Goal: Task Accomplishment & Management: Use online tool/utility

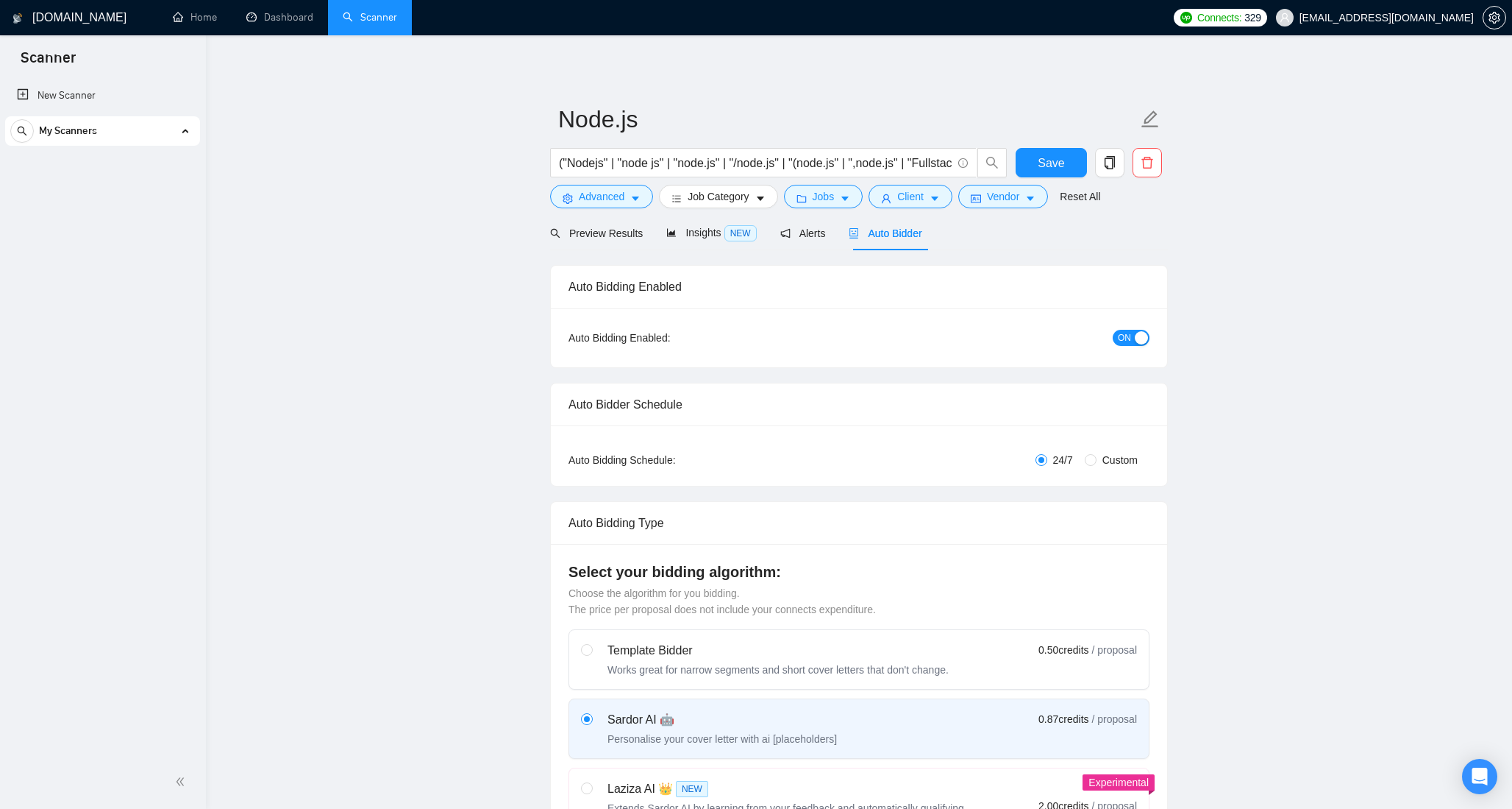
checkbox input "true"
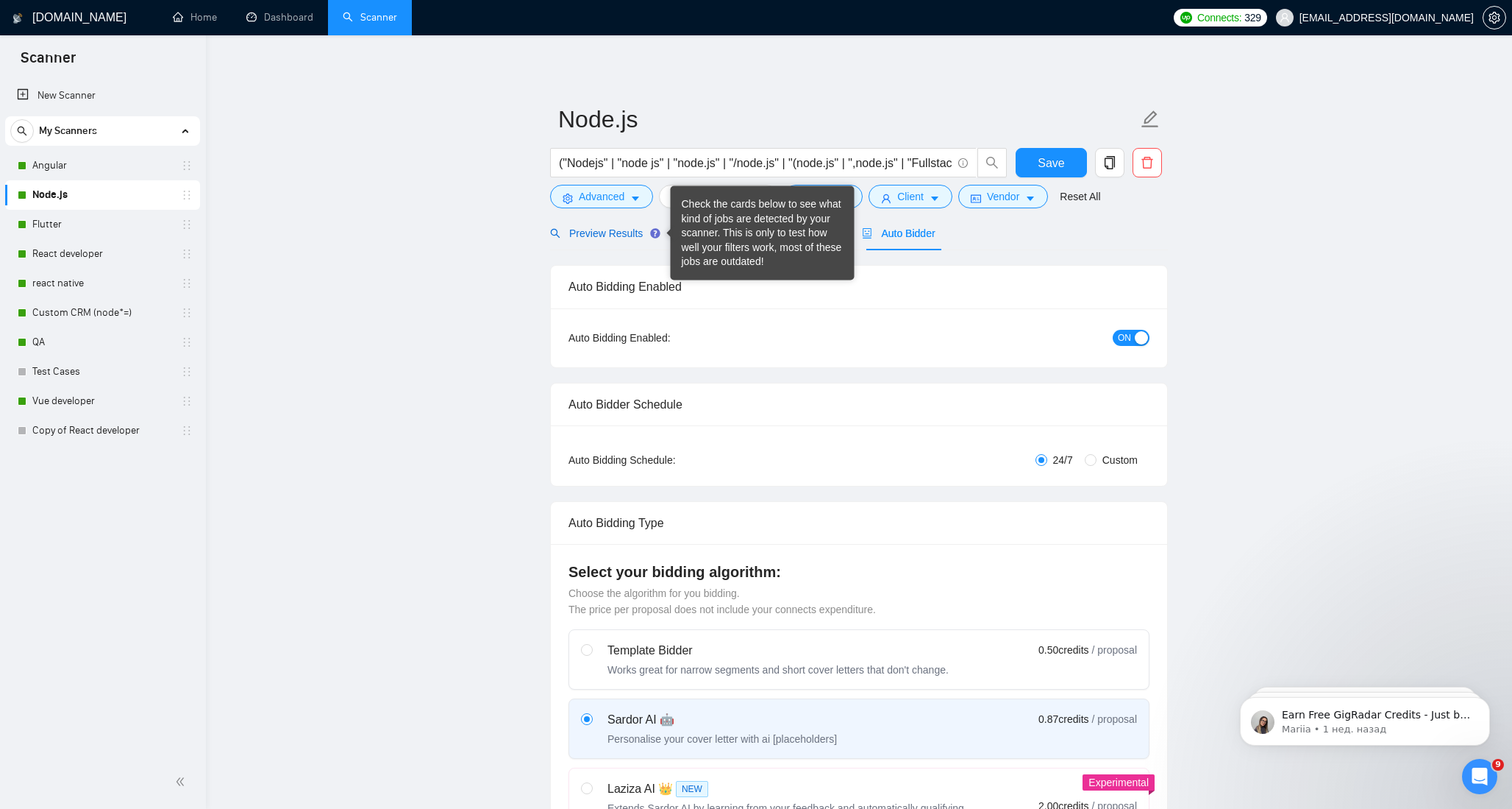
click at [600, 237] on span "Preview Results" at bounding box center [603, 233] width 106 height 12
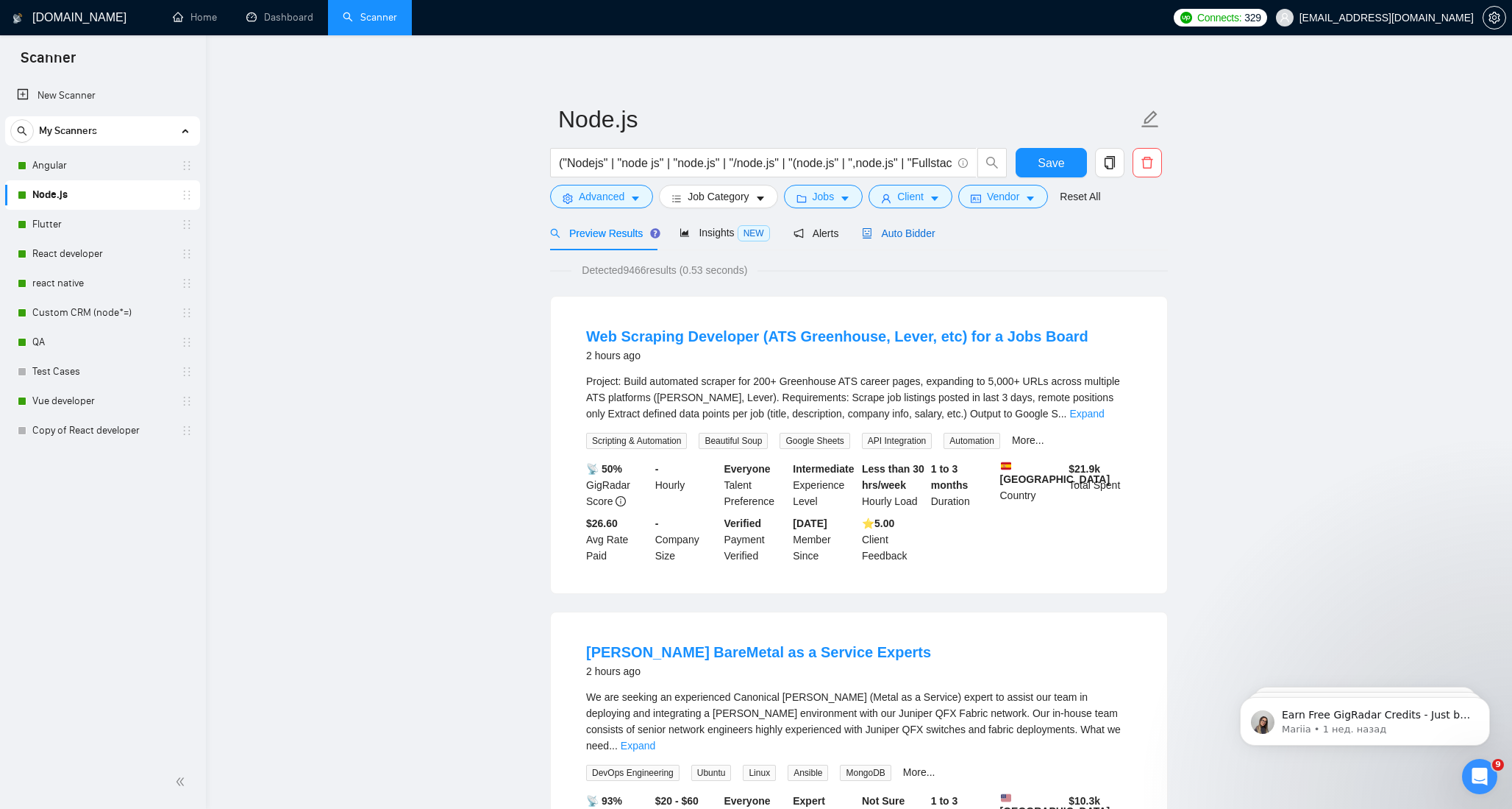
click at [914, 233] on span "Auto Bidder" at bounding box center [898, 233] width 73 height 12
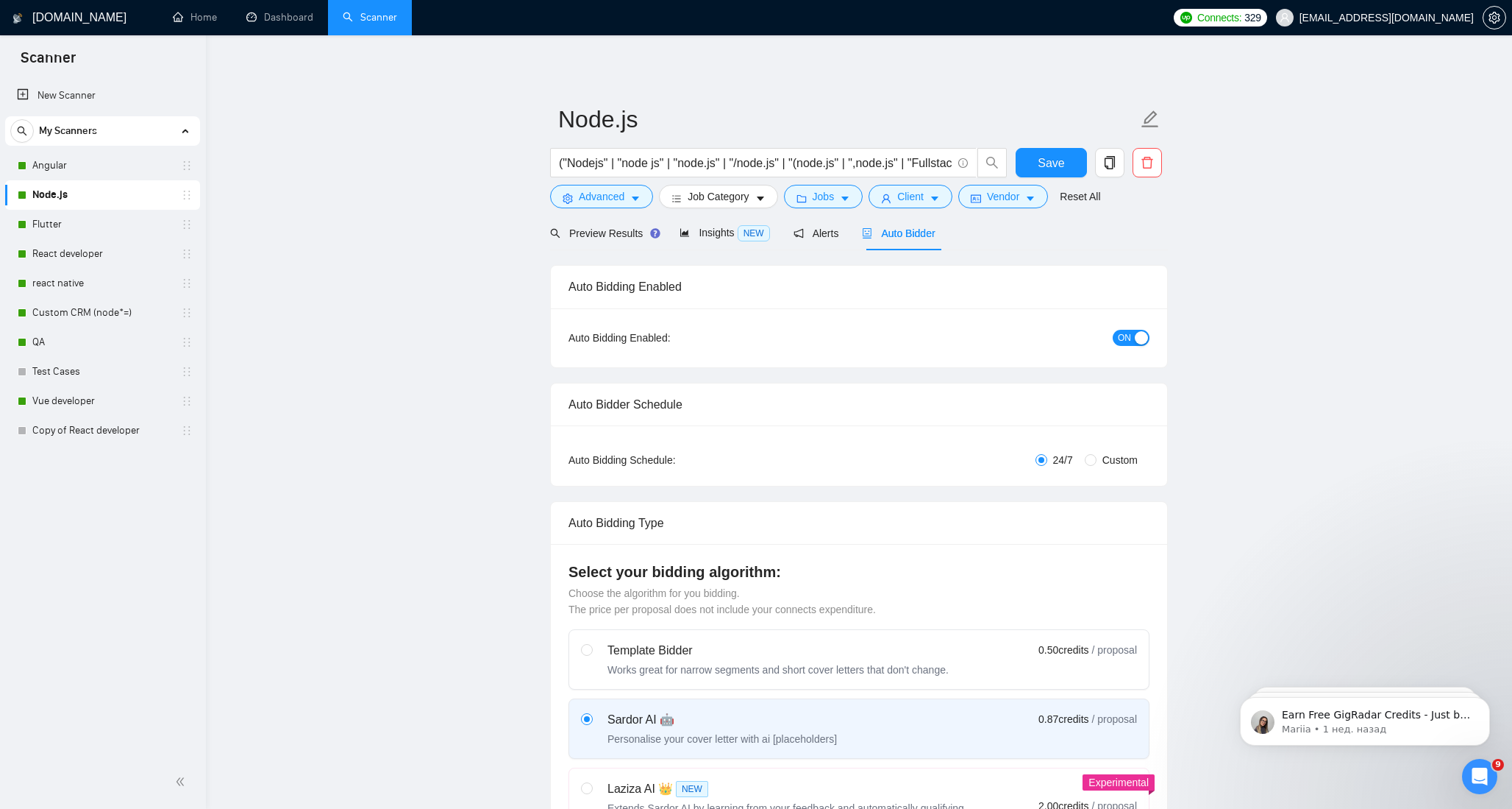
checkbox input "true"
click at [610, 241] on div "Preview Results" at bounding box center [603, 232] width 106 height 16
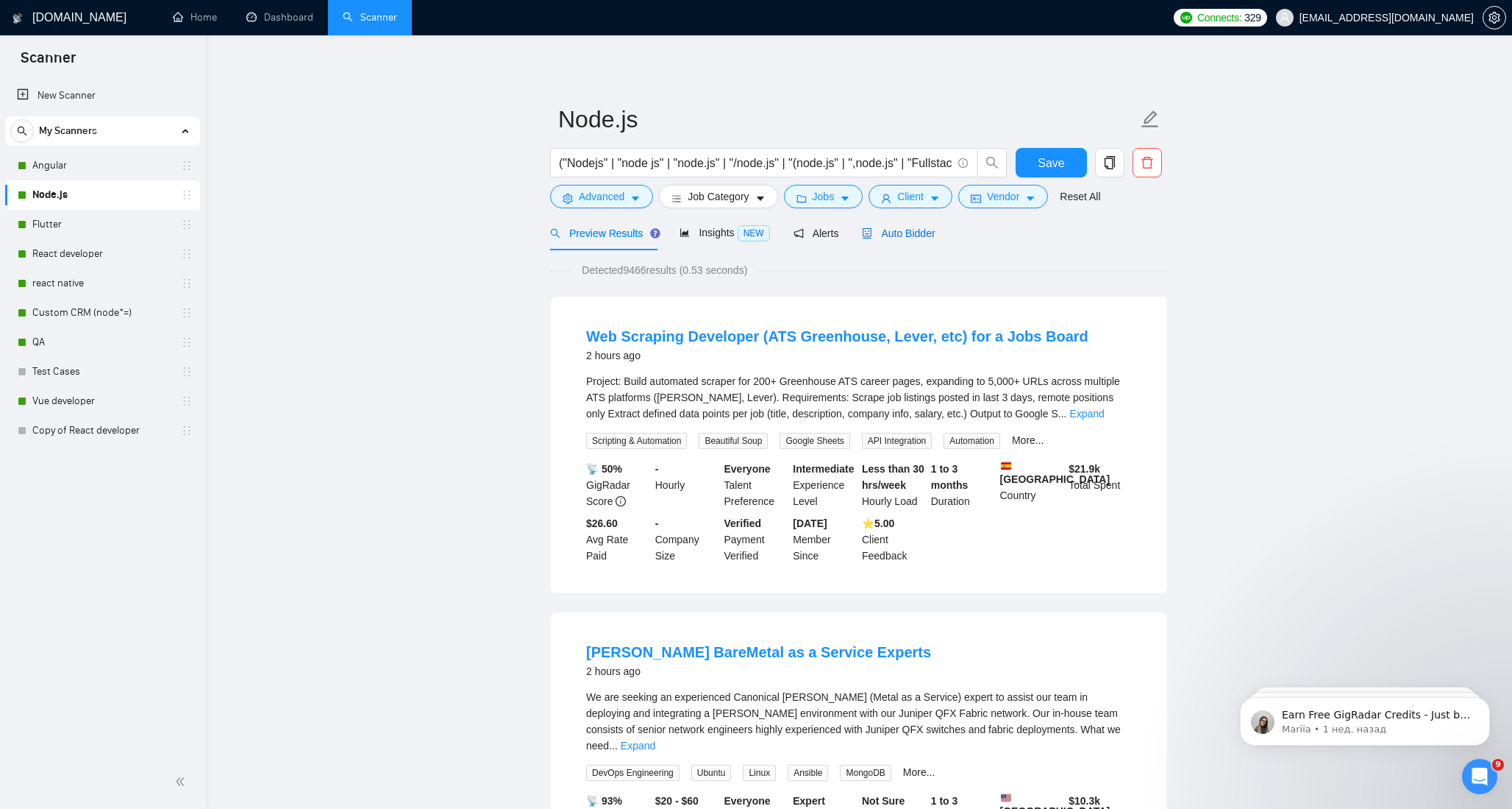
click at [911, 236] on span "Auto Bidder" at bounding box center [898, 233] width 73 height 12
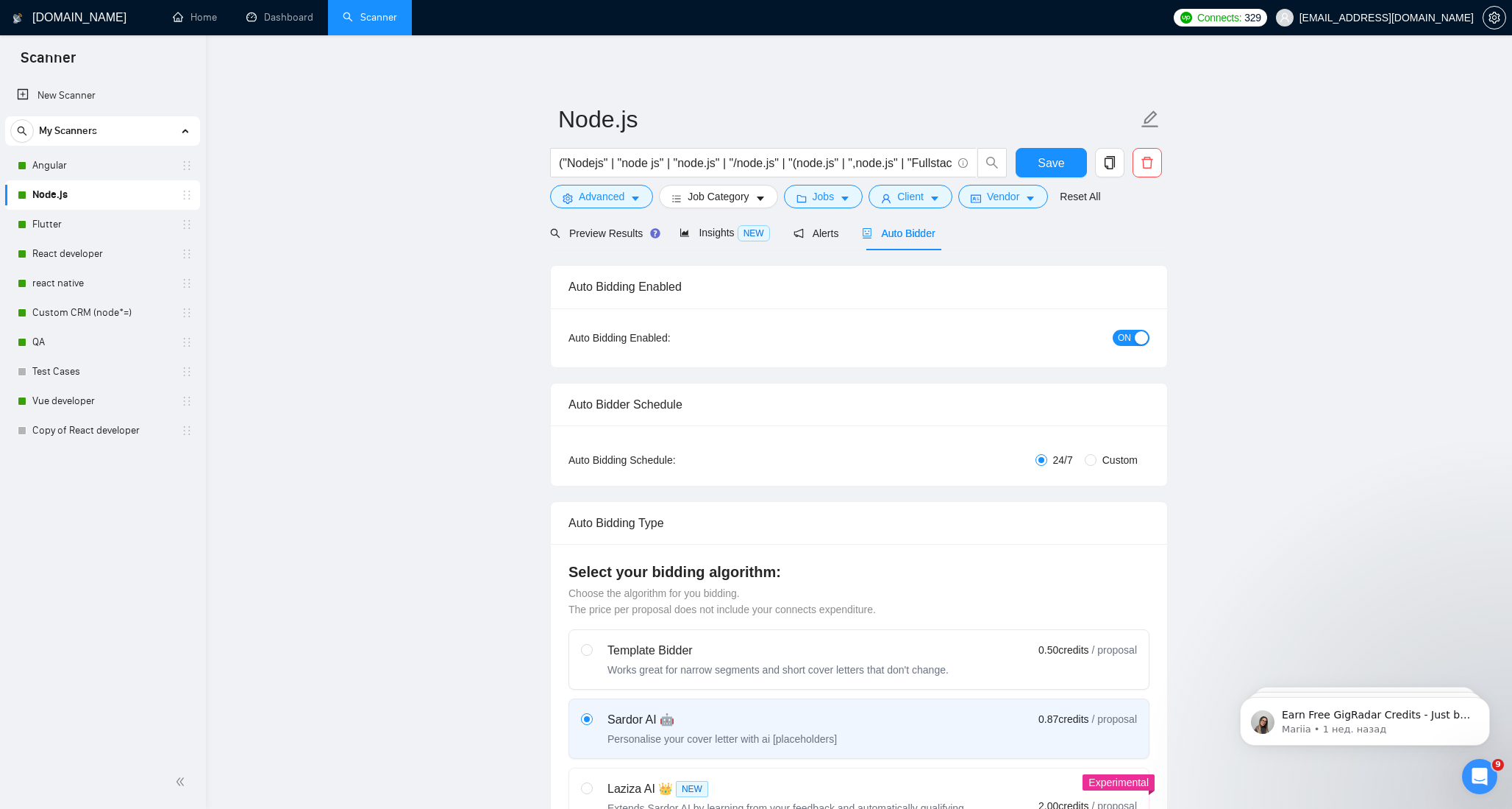
checkbox input "true"
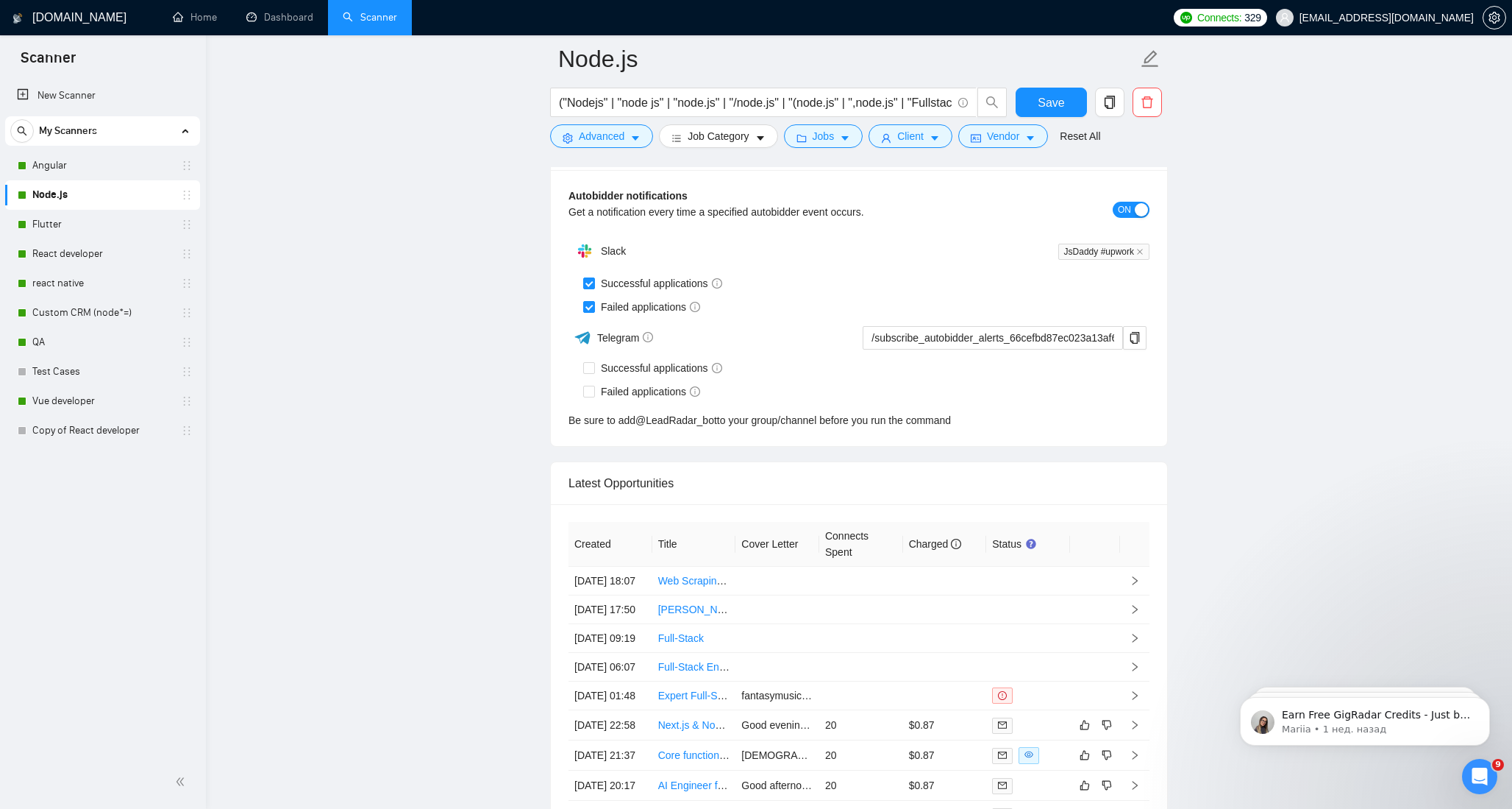
scroll to position [3871, 0]
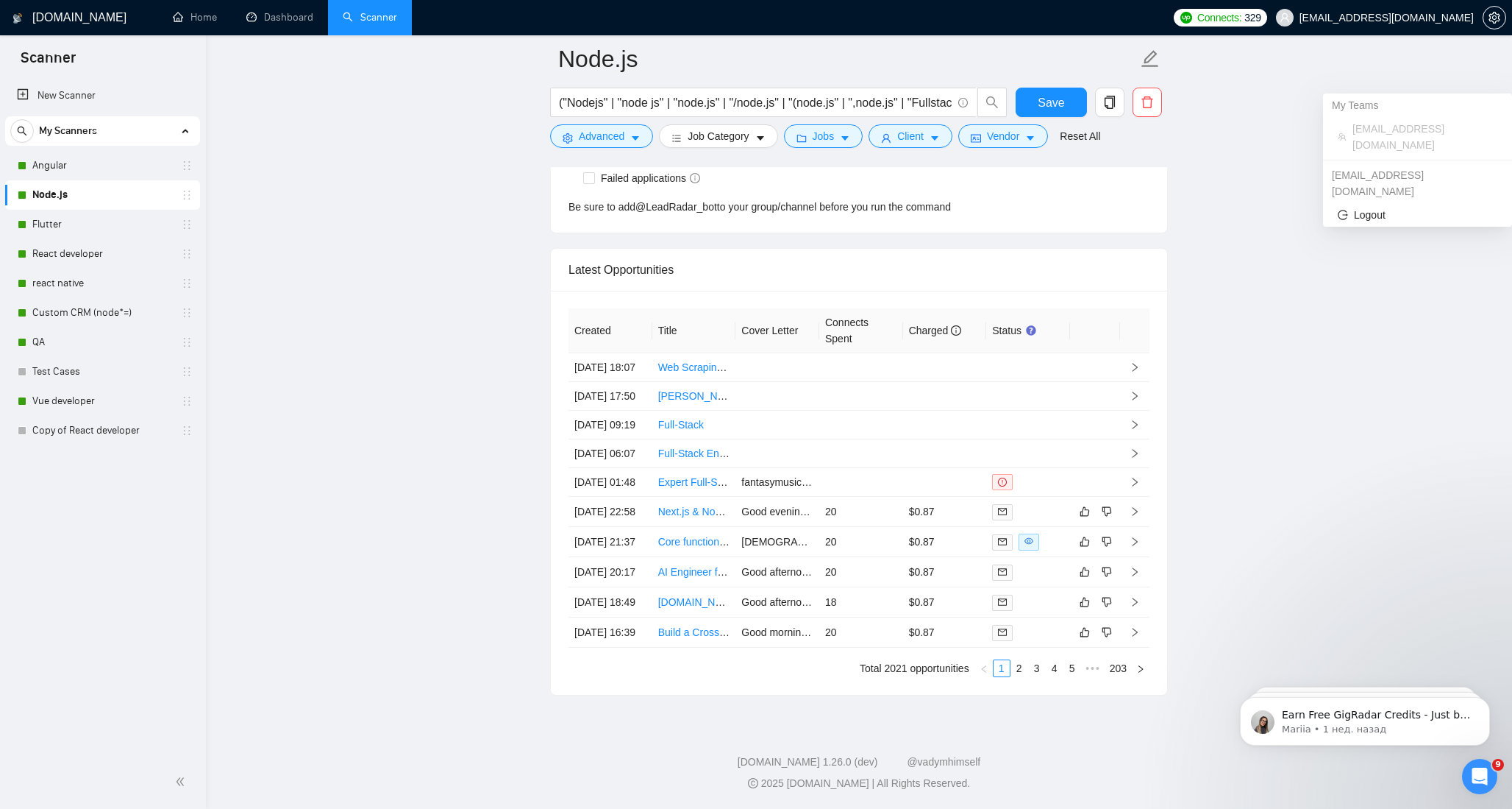
click at [1389, 18] on span "[EMAIL_ADDRESS][DOMAIN_NAME]" at bounding box center [1387, 18] width 174 height 0
click at [1374, 207] on span "Logout" at bounding box center [1418, 215] width 160 height 16
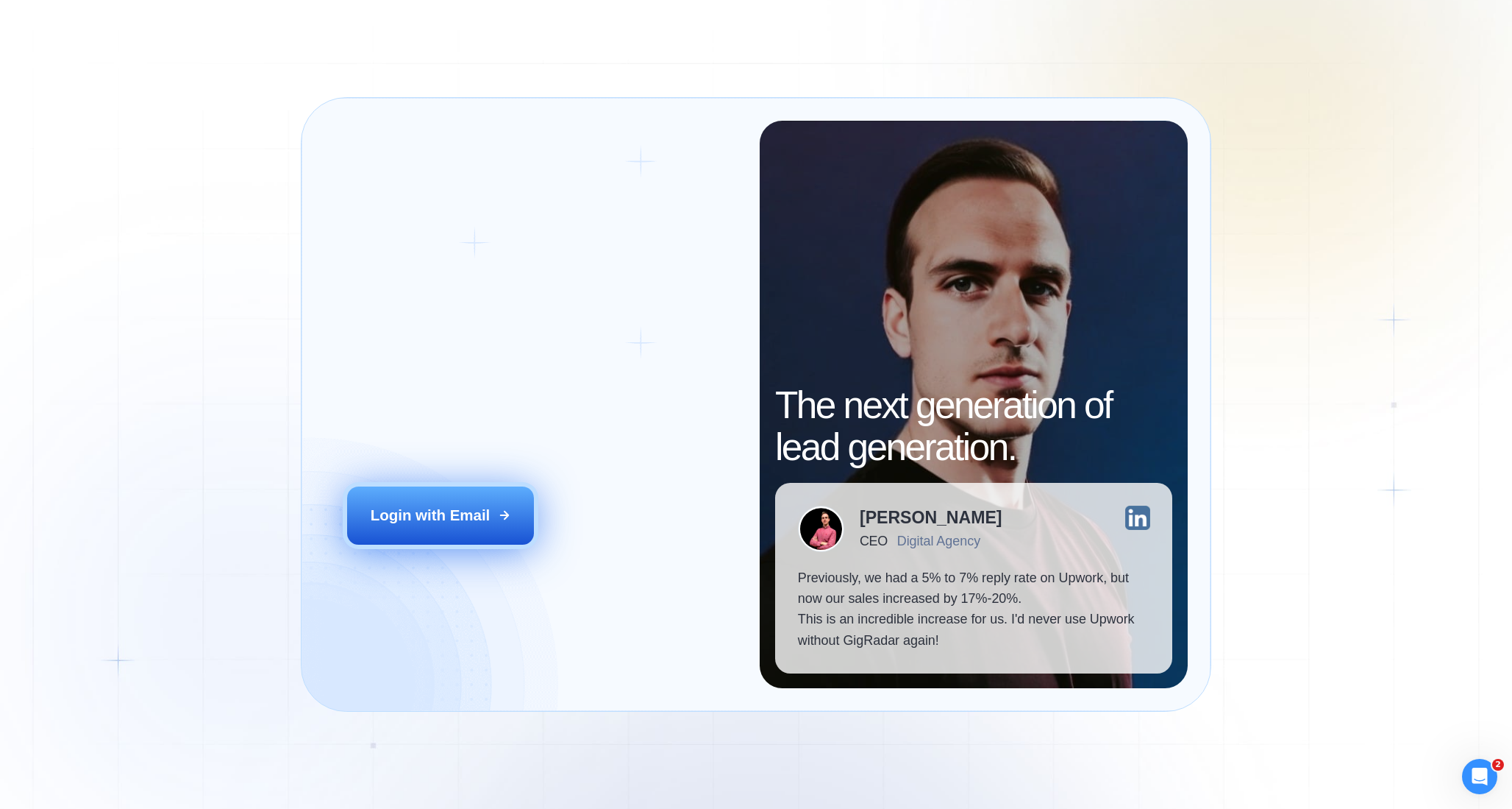
click at [458, 530] on button "Login with Email" at bounding box center [441, 516] width 187 height 59
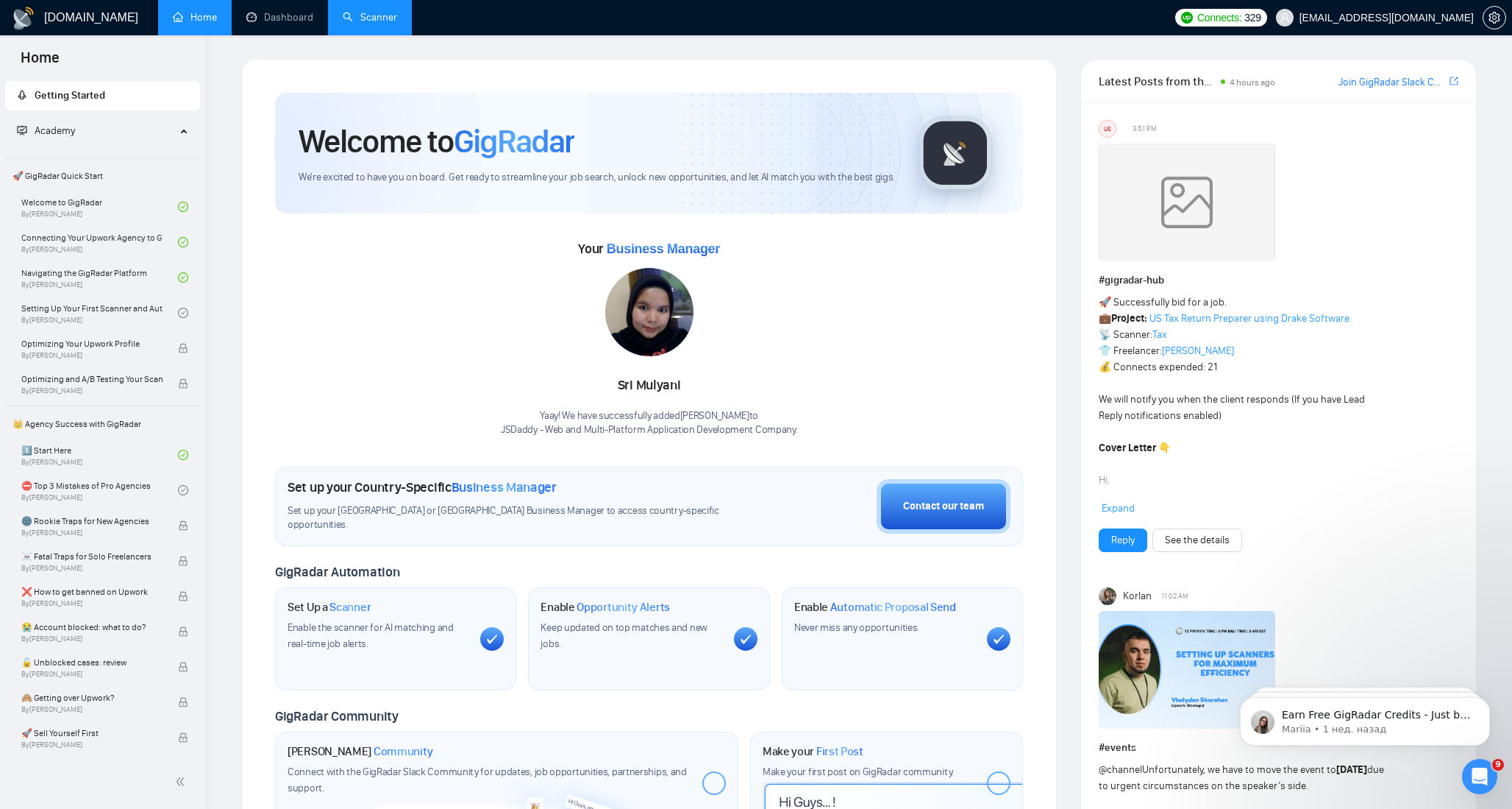
click at [385, 20] on link "Scanner" at bounding box center [369, 17] width 55 height 13
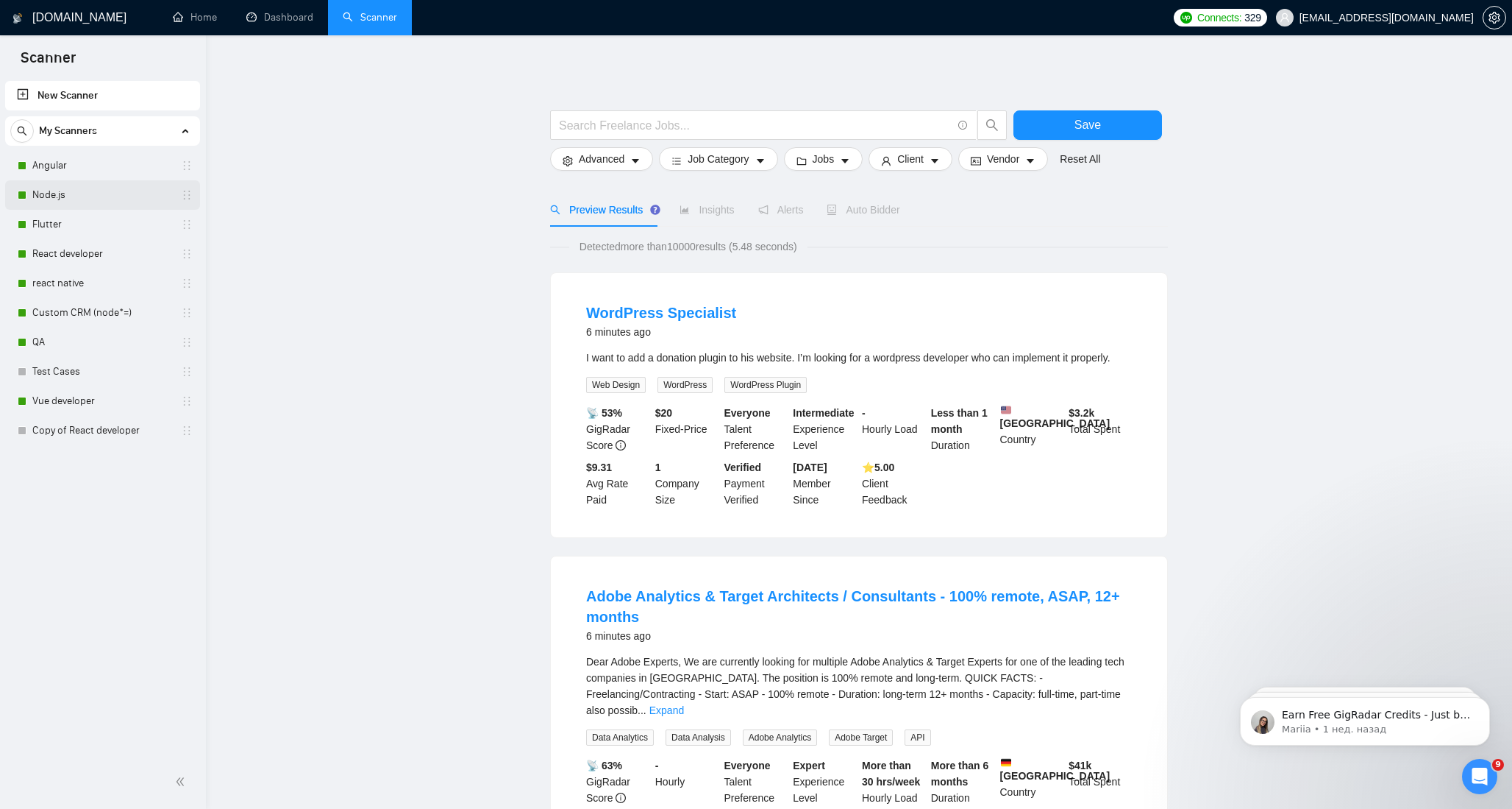
click at [85, 195] on link "Node.js" at bounding box center [102, 194] width 140 height 29
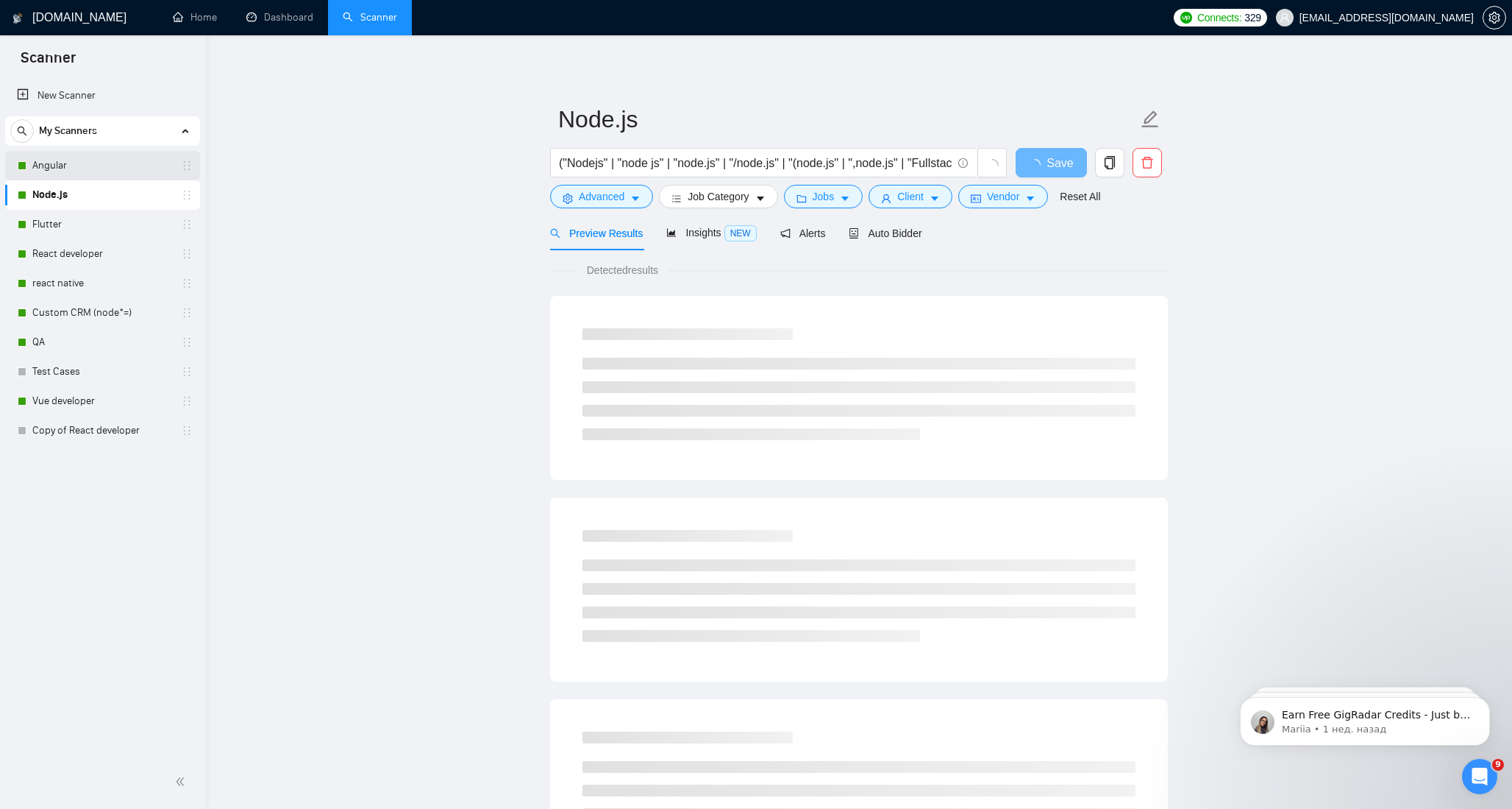
click at [74, 167] on link "Angular" at bounding box center [102, 165] width 140 height 29
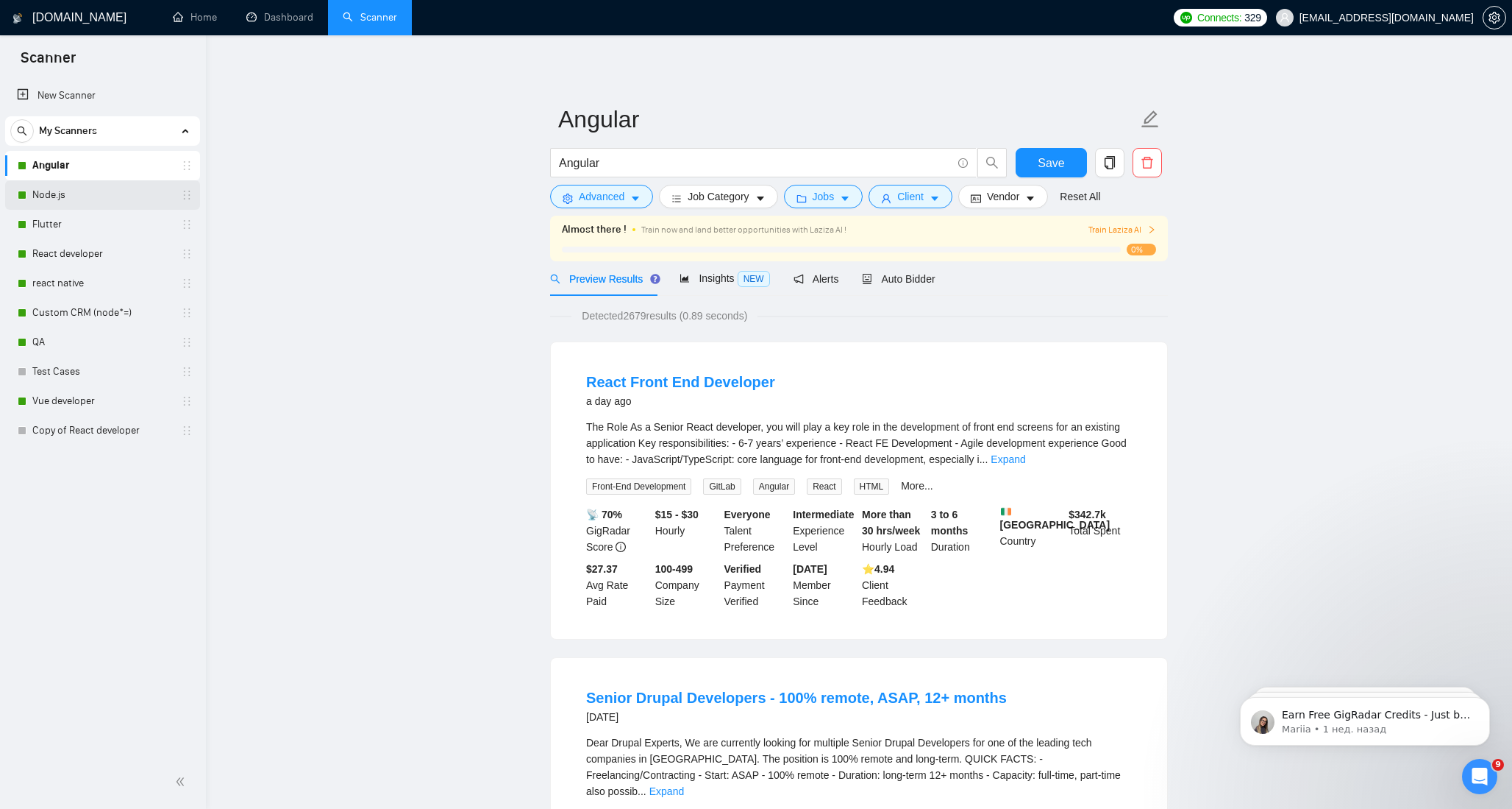
click at [47, 185] on link "Node.js" at bounding box center [102, 194] width 140 height 29
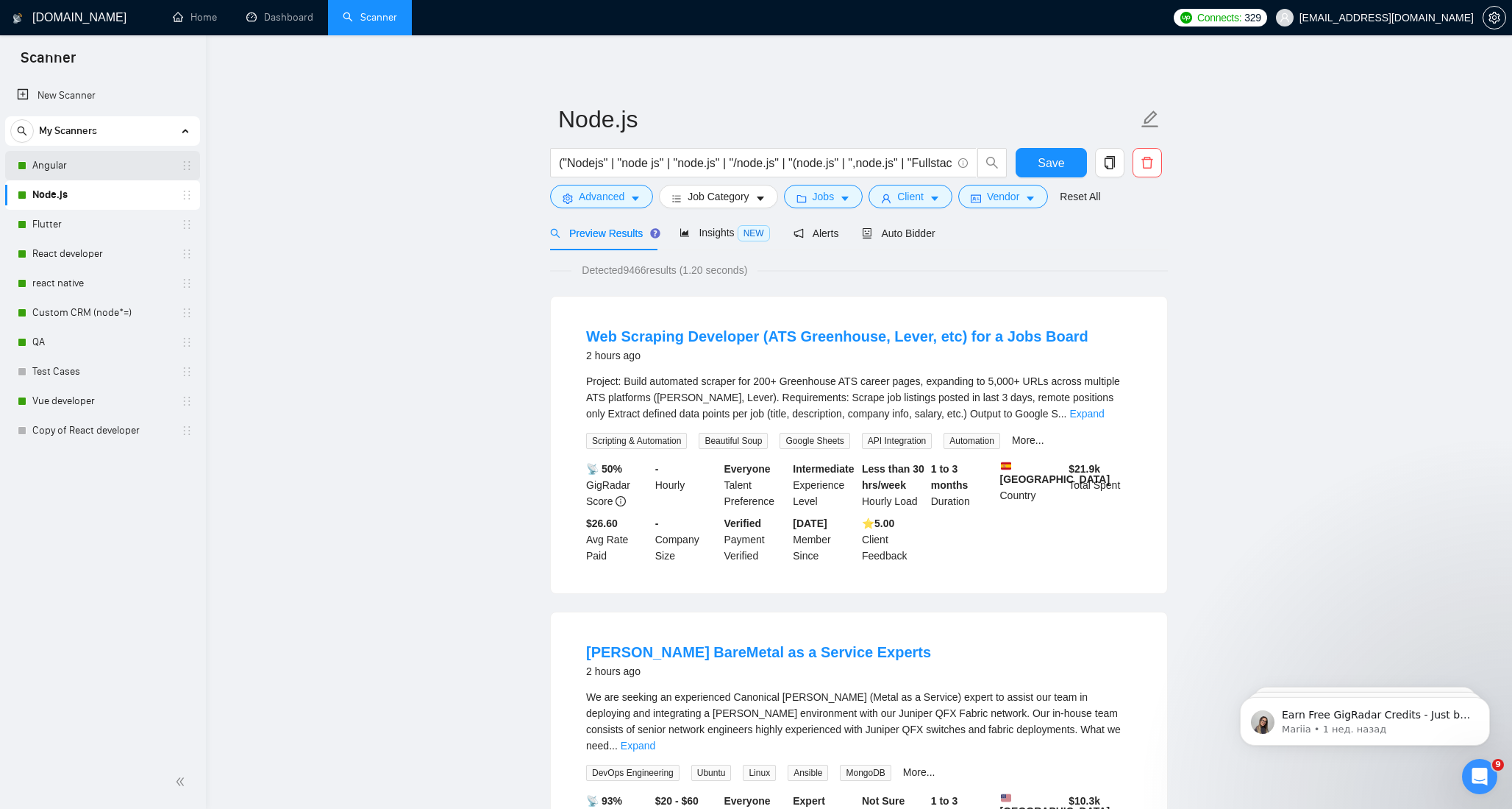
click at [61, 165] on link "Angular" at bounding box center [102, 165] width 140 height 29
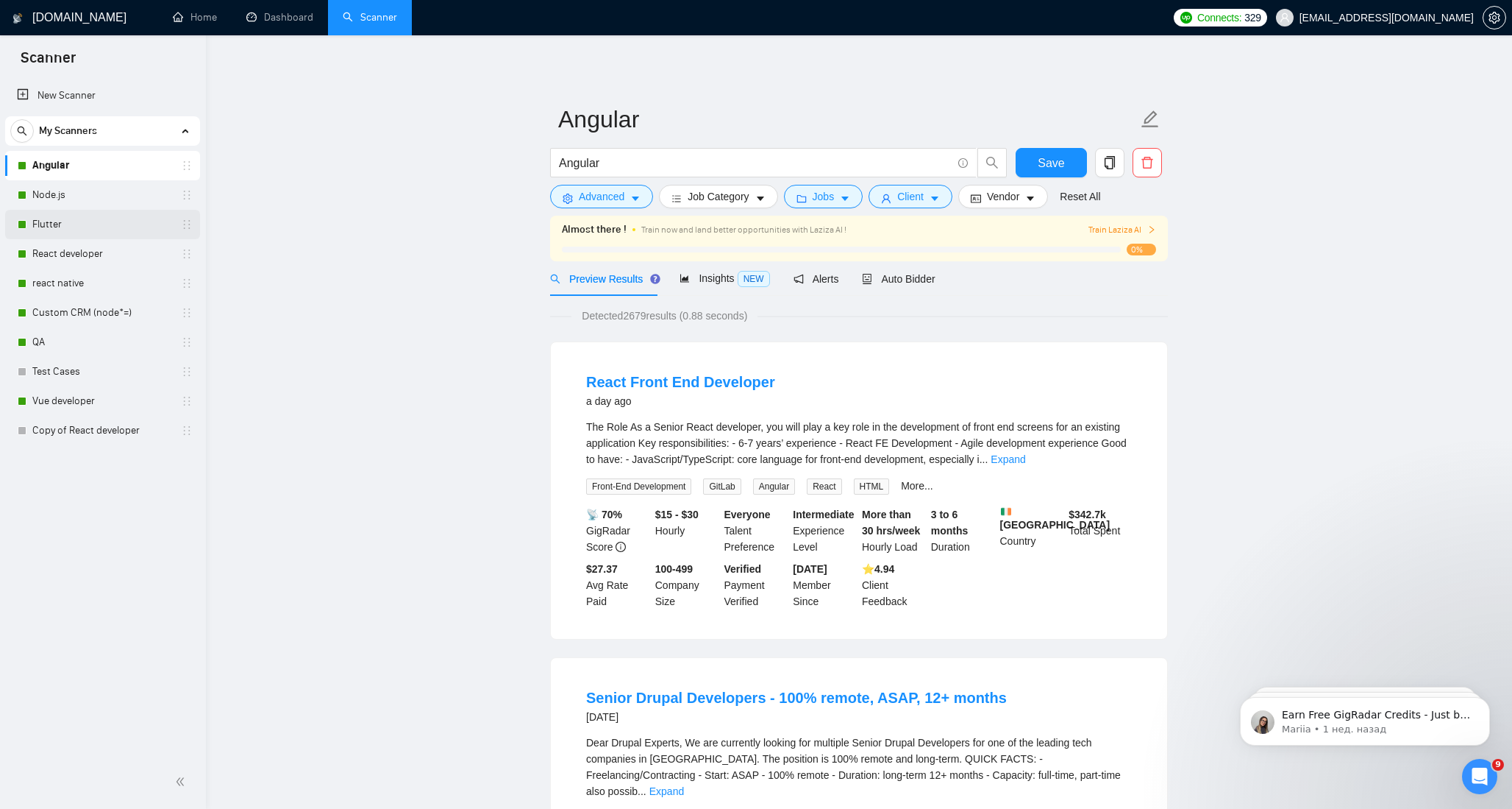
click at [53, 227] on link "Flutter" at bounding box center [102, 224] width 140 height 29
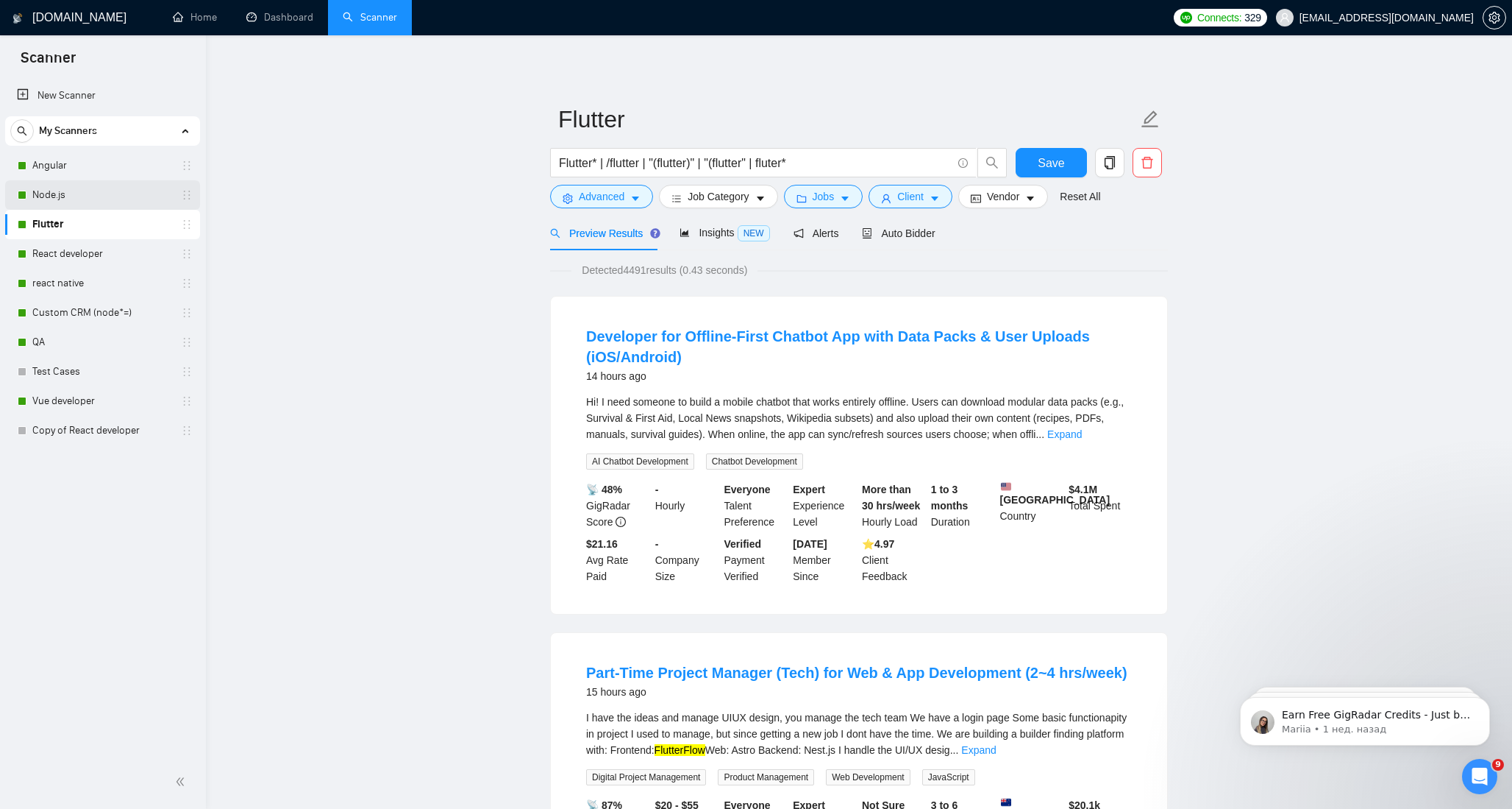
click at [66, 190] on link "Node.js" at bounding box center [102, 194] width 140 height 29
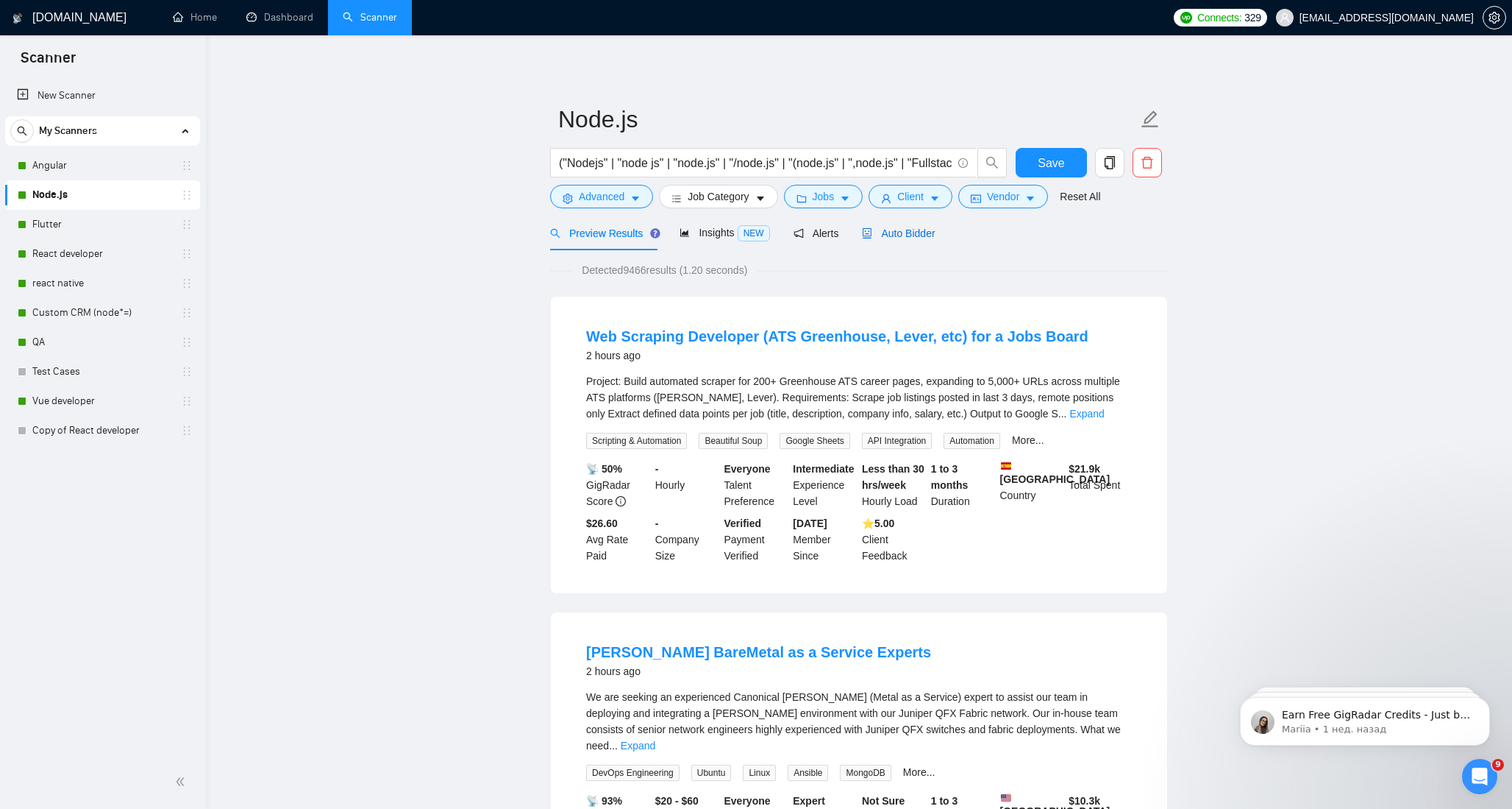
click at [910, 232] on span "Auto Bidder" at bounding box center [898, 233] width 73 height 12
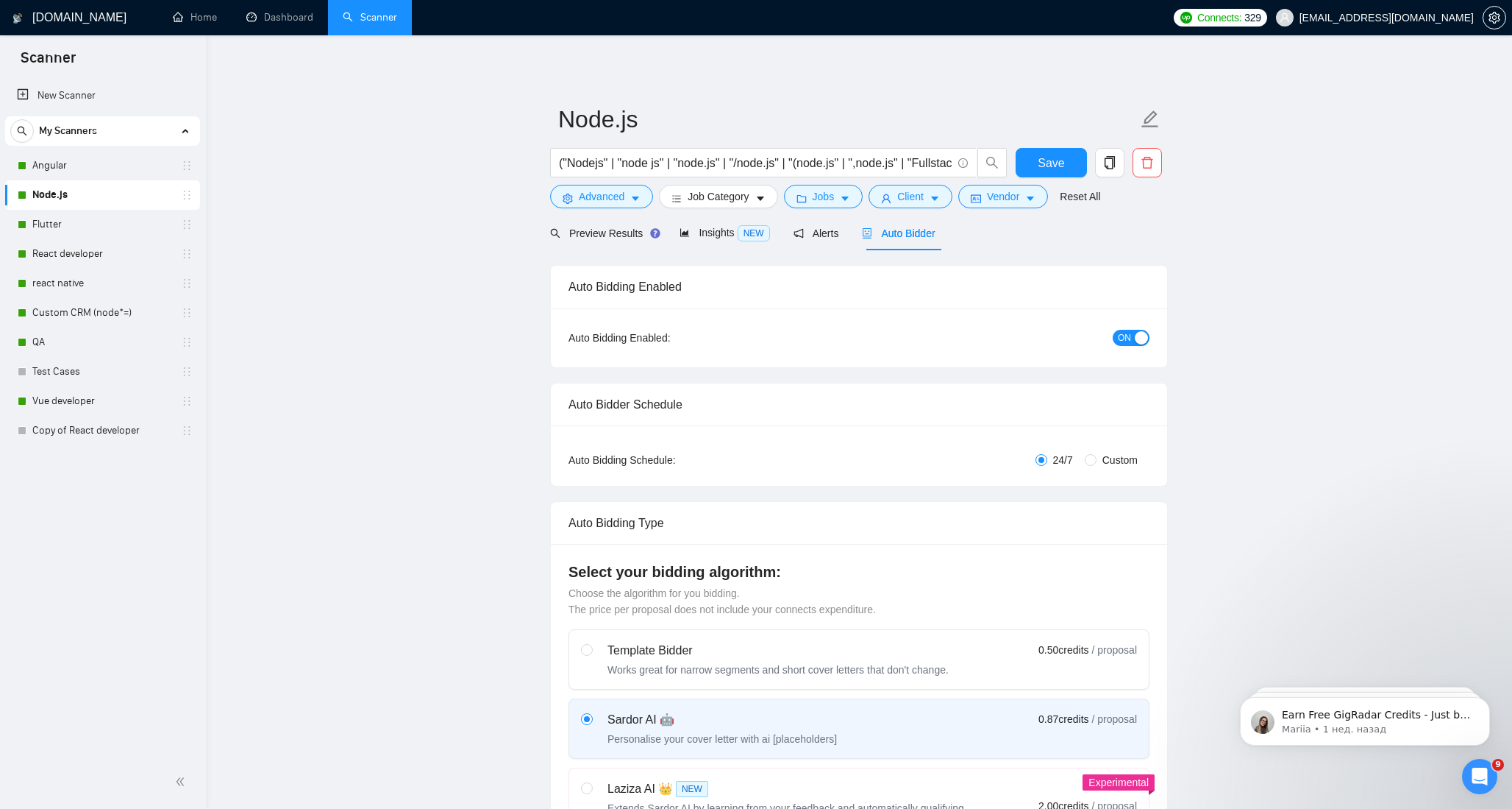
checkbox input "true"
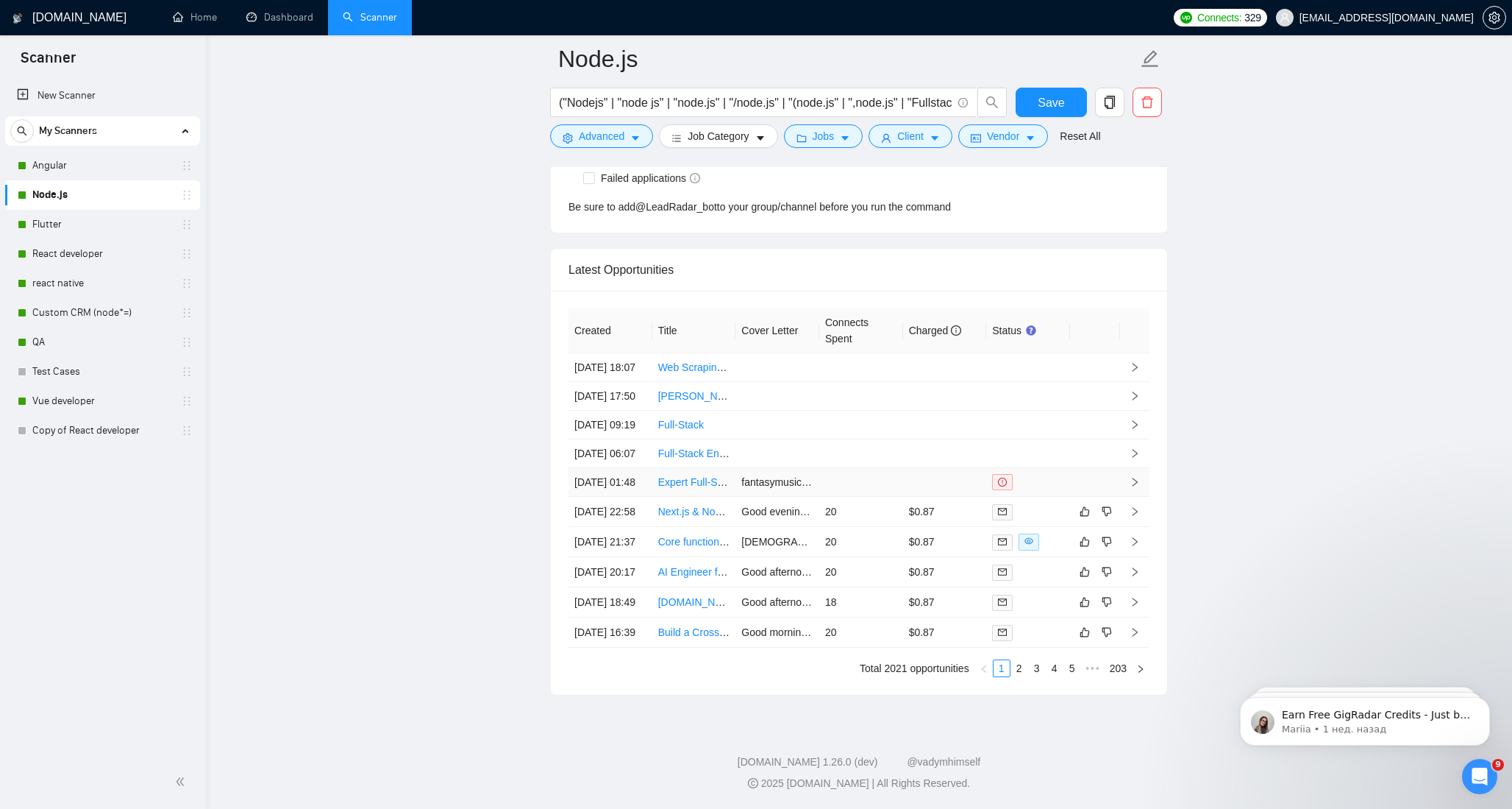
scroll to position [3975, 0]
click at [597, 588] on td "[DATE] 18:49" at bounding box center [611, 603] width 84 height 30
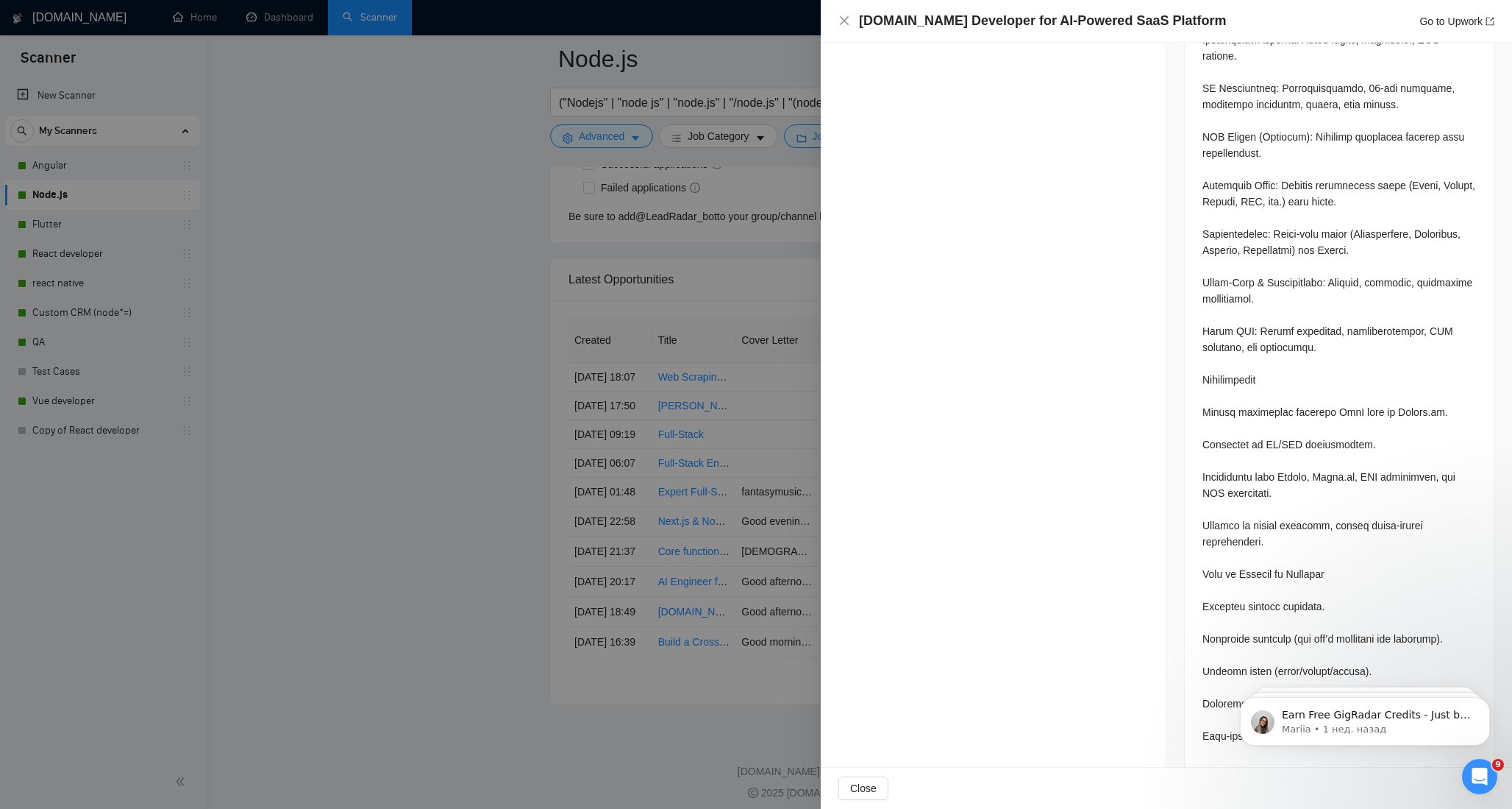
scroll to position [3926, 0]
click at [389, 234] on div at bounding box center [756, 404] width 1512 height 809
